Goal: Register for event/course

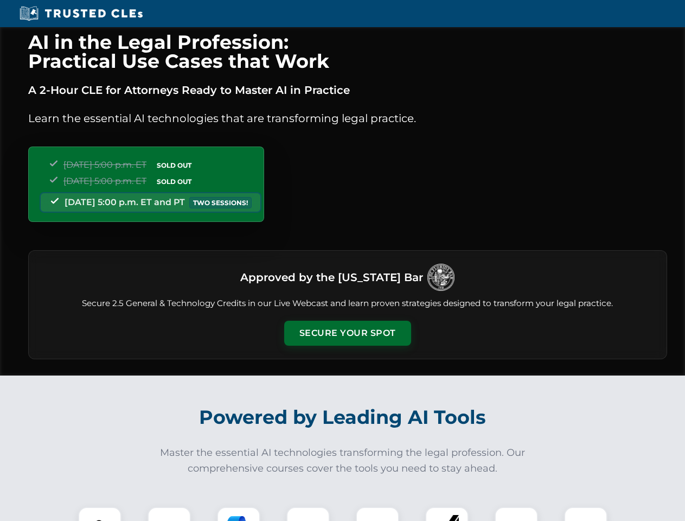
click at [347, 333] on button "Secure Your Spot" at bounding box center [347, 333] width 127 height 25
click at [100, 514] on img at bounding box center [99, 528] width 31 height 31
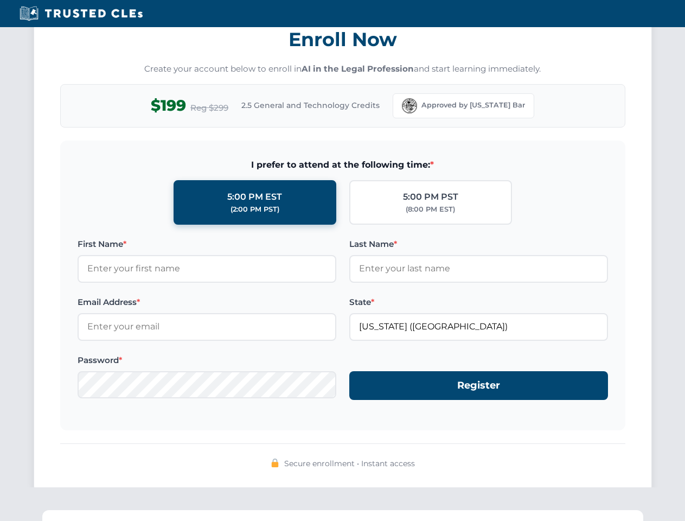
scroll to position [1065, 0]
